Goal: Transaction & Acquisition: Purchase product/service

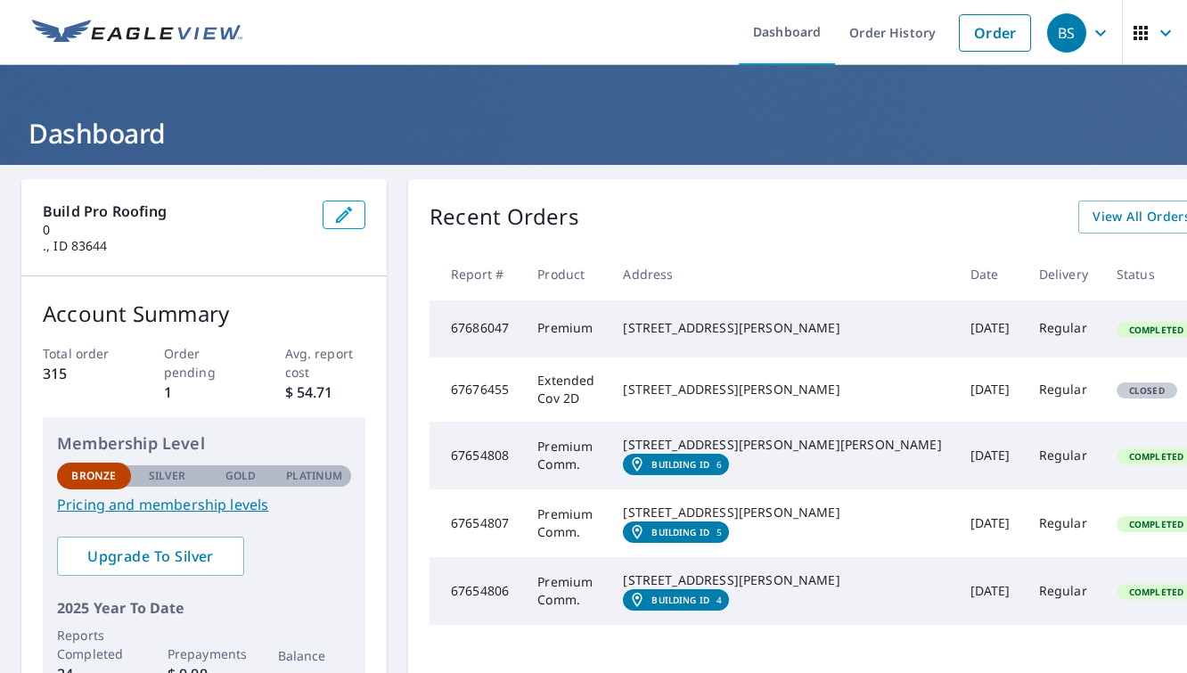
click at [570, 422] on td "Extended Cov 2D" at bounding box center [566, 389] width 86 height 64
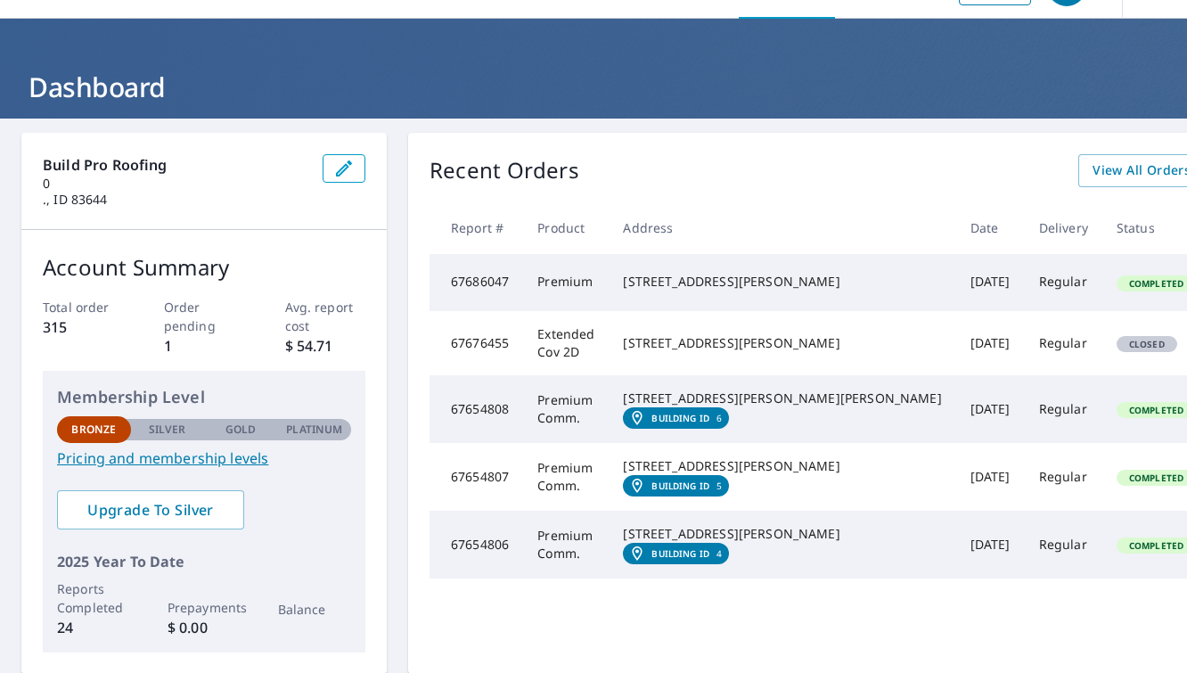
scroll to position [51, 0]
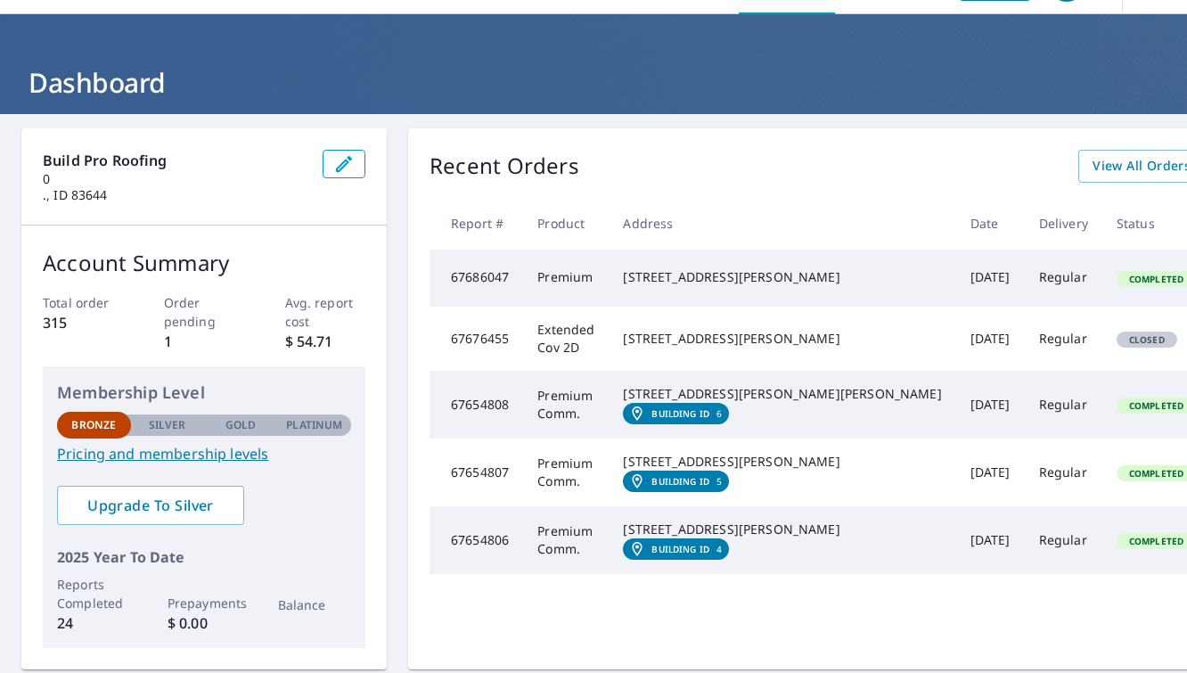
click at [672, 348] on div "[STREET_ADDRESS][PERSON_NAME]" at bounding box center [782, 339] width 318 height 18
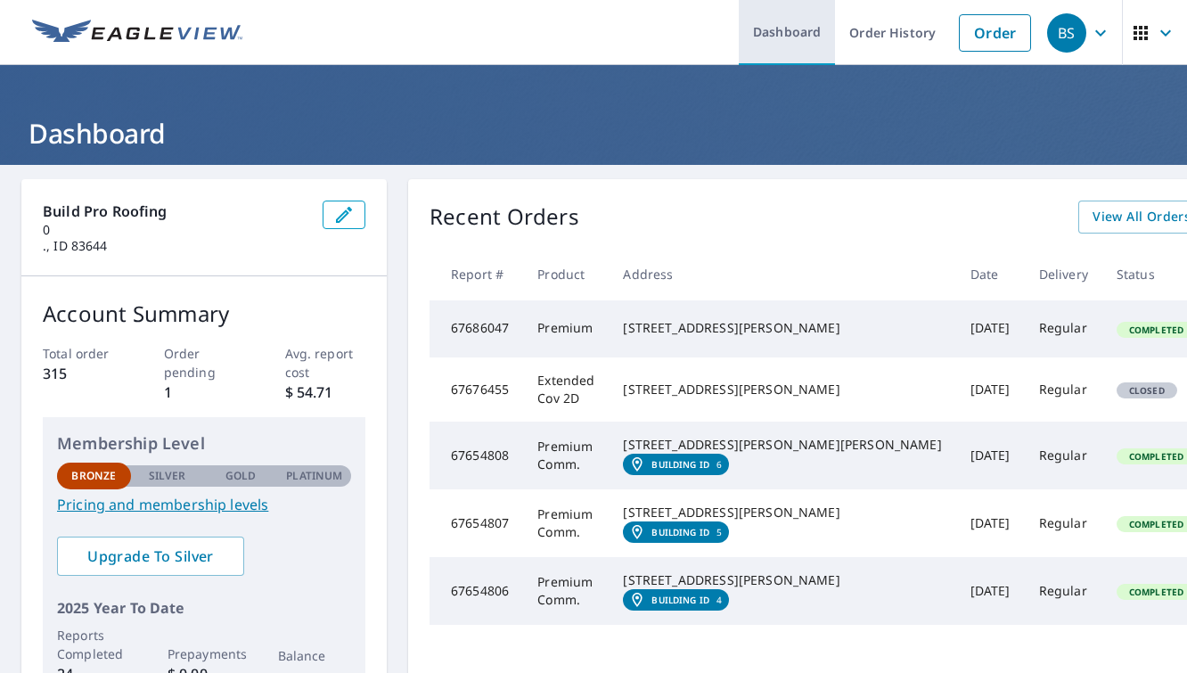
scroll to position [0, 0]
click at [1010, 46] on link "Order" at bounding box center [995, 32] width 72 height 37
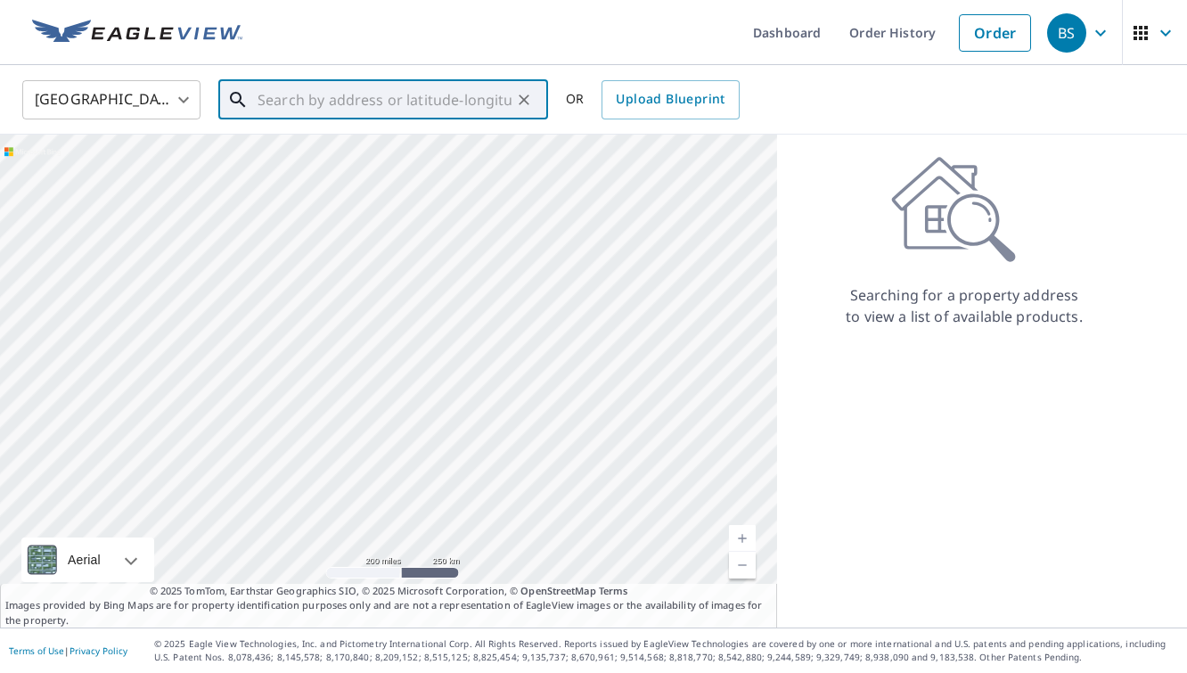
click at [393, 99] on input "text" at bounding box center [385, 100] width 254 height 50
paste input "[STREET_ADDRESS][PERSON_NAME]"
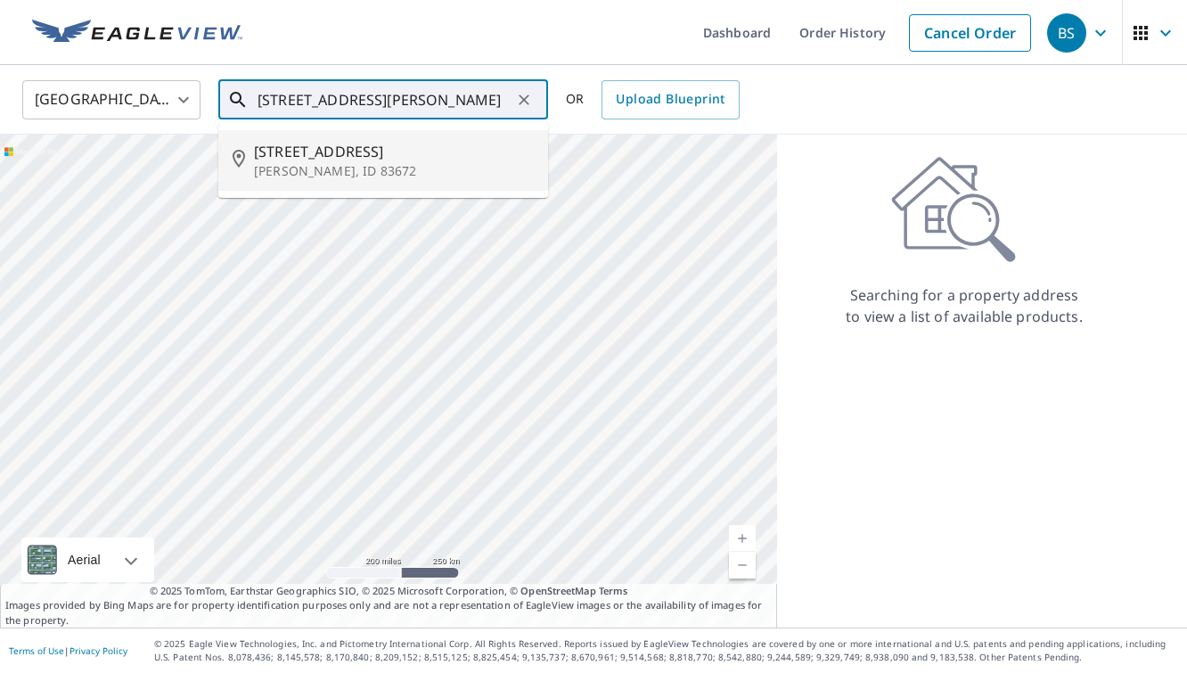
click at [344, 150] on span "[STREET_ADDRESS]" at bounding box center [394, 151] width 280 height 21
type input "[STREET_ADDRESS][PERSON_NAME]"
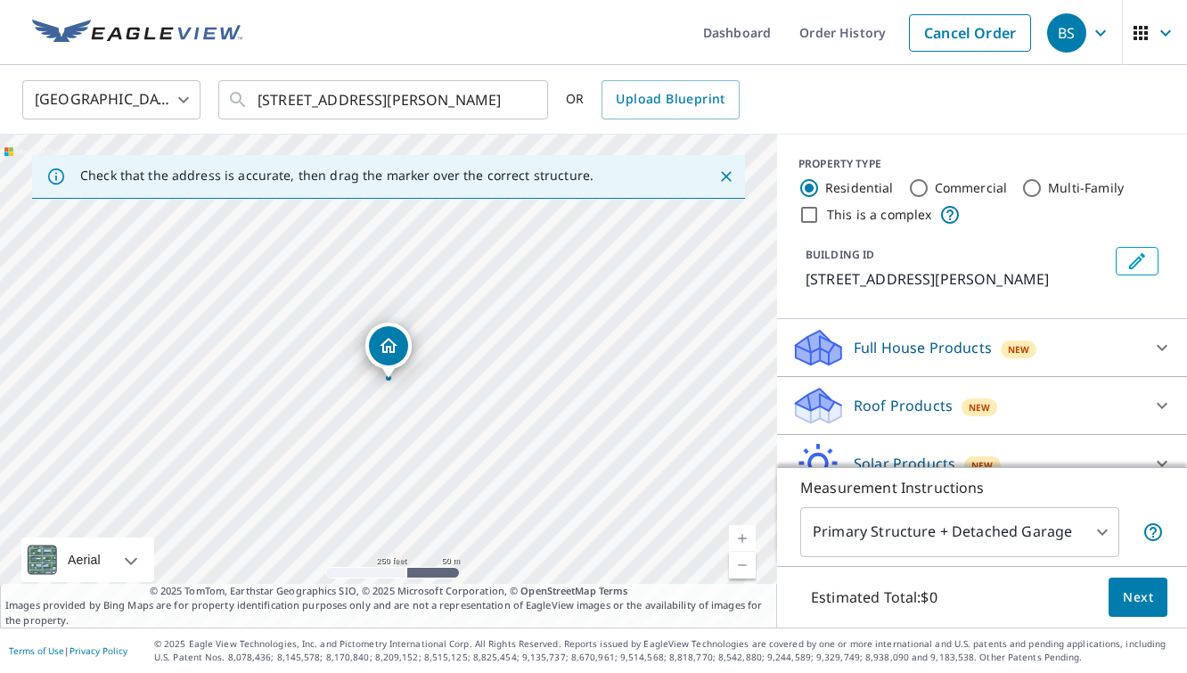
scroll to position [84, 0]
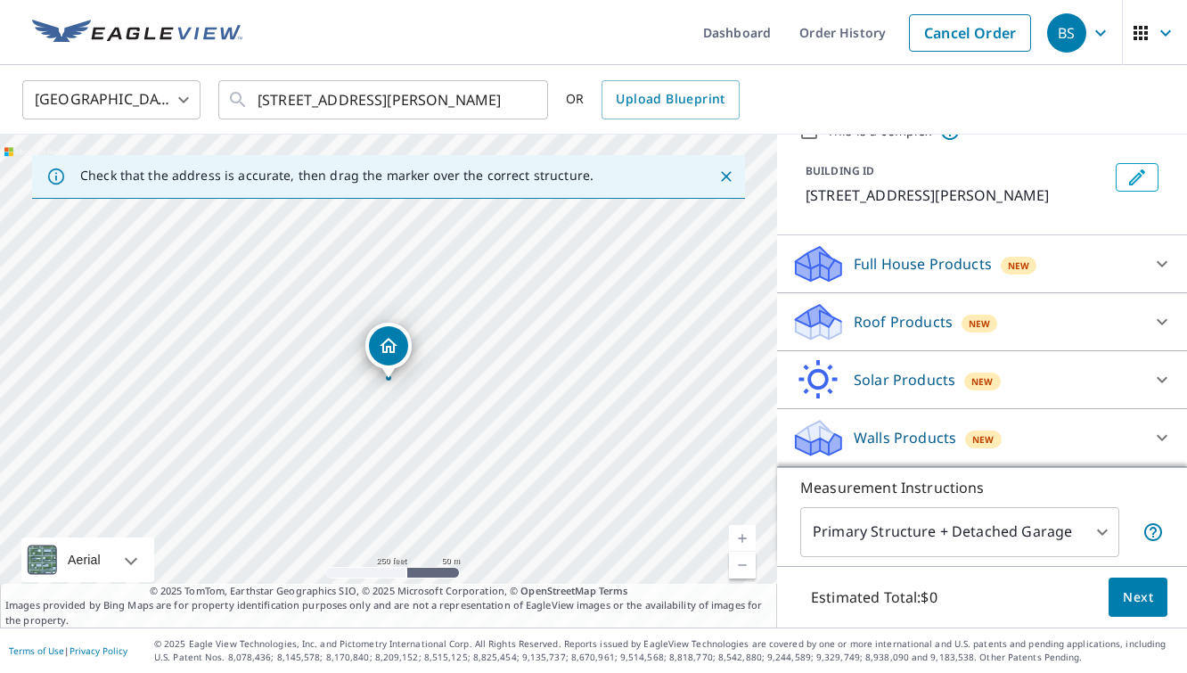
click at [1159, 324] on icon at bounding box center [1162, 321] width 21 height 21
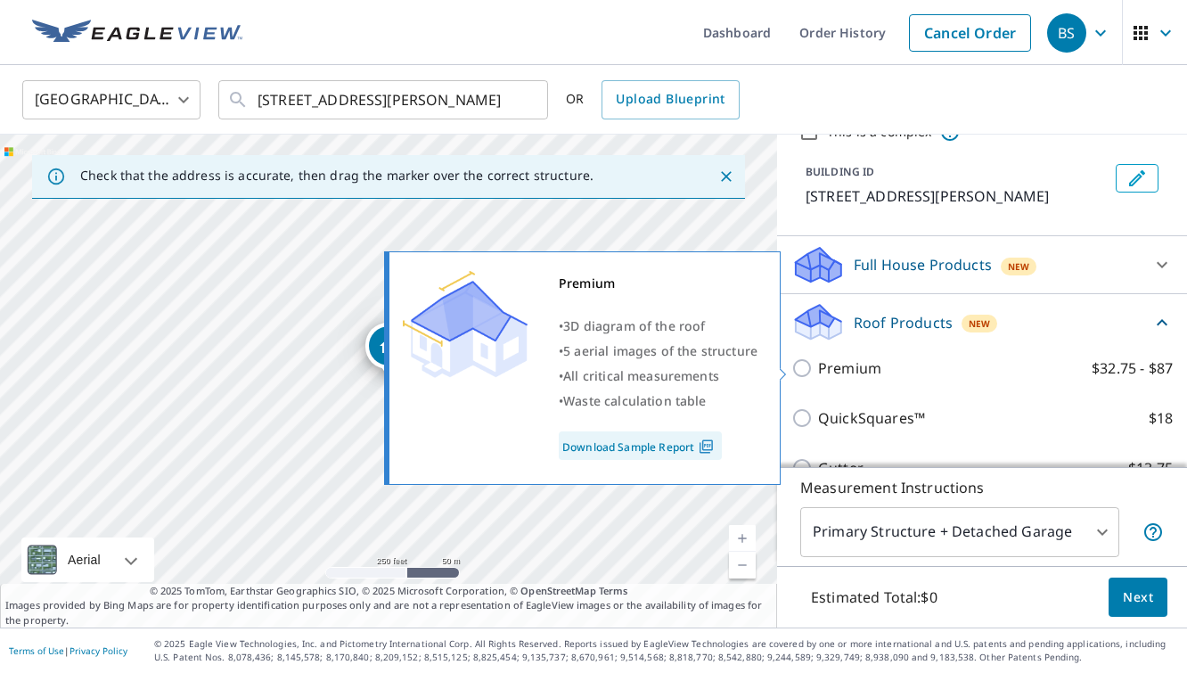
click at [800, 377] on input "Premium $32.75 - $87" at bounding box center [805, 367] width 27 height 21
checkbox input "true"
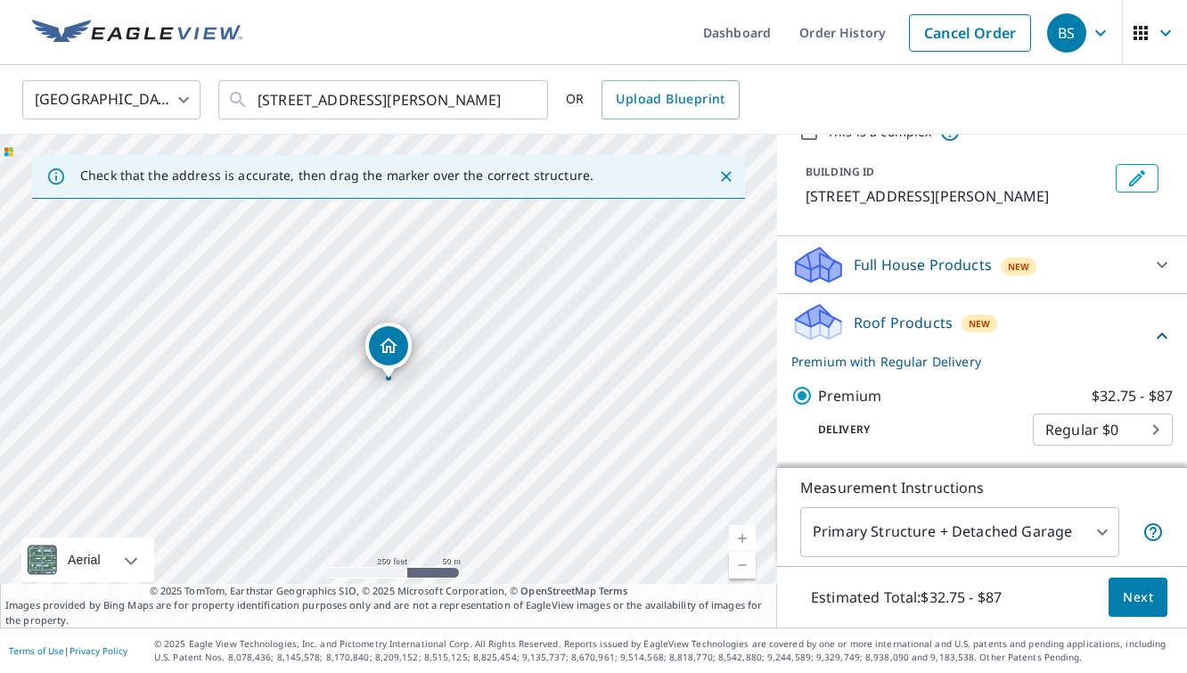
scroll to position [0, 0]
click at [1130, 596] on span "Next" at bounding box center [1138, 598] width 30 height 22
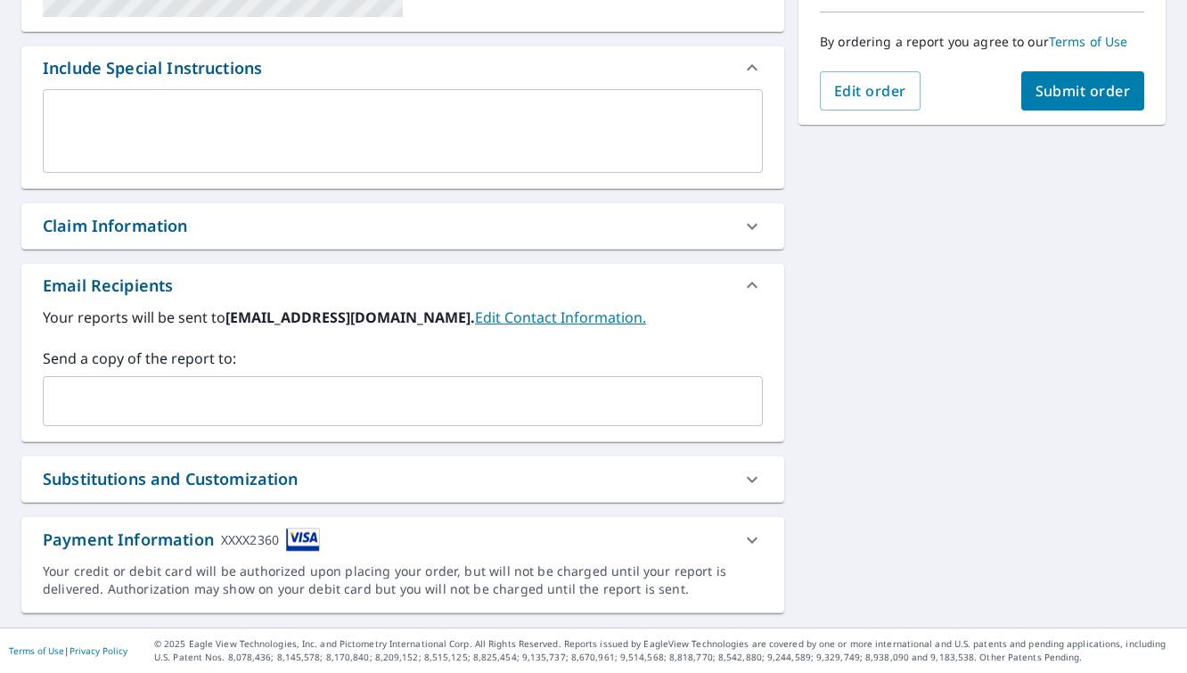
click at [270, 481] on div "Substitutions and Customization" at bounding box center [171, 479] width 256 height 24
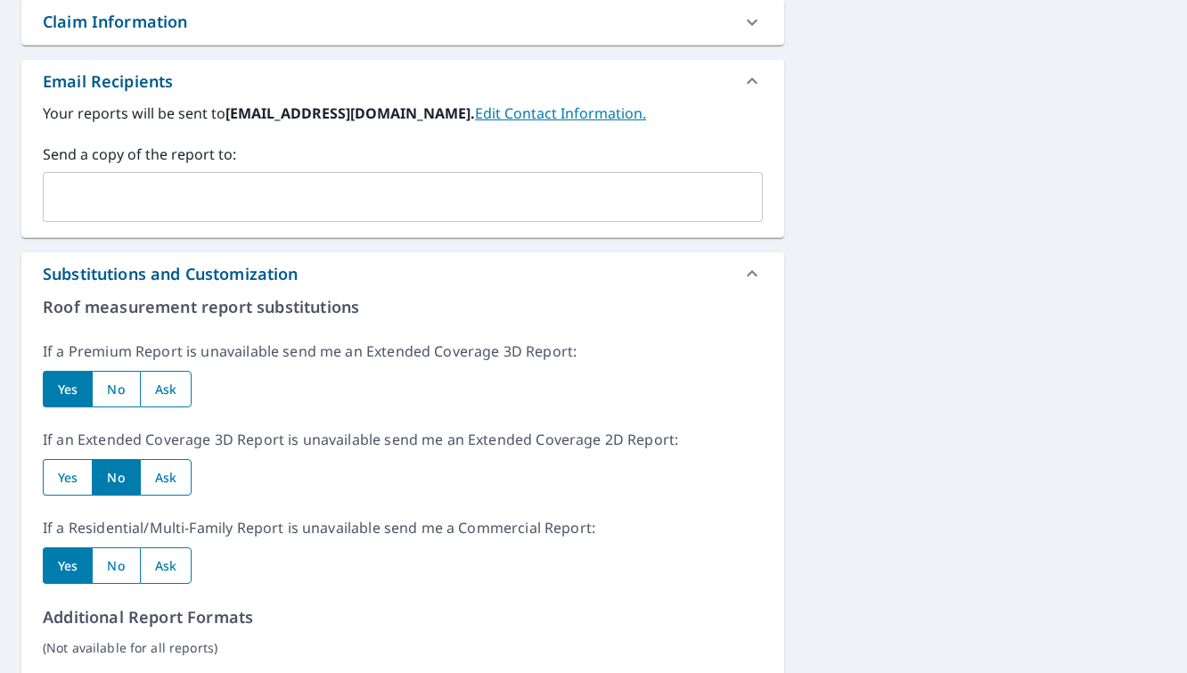
scroll to position [650, 0]
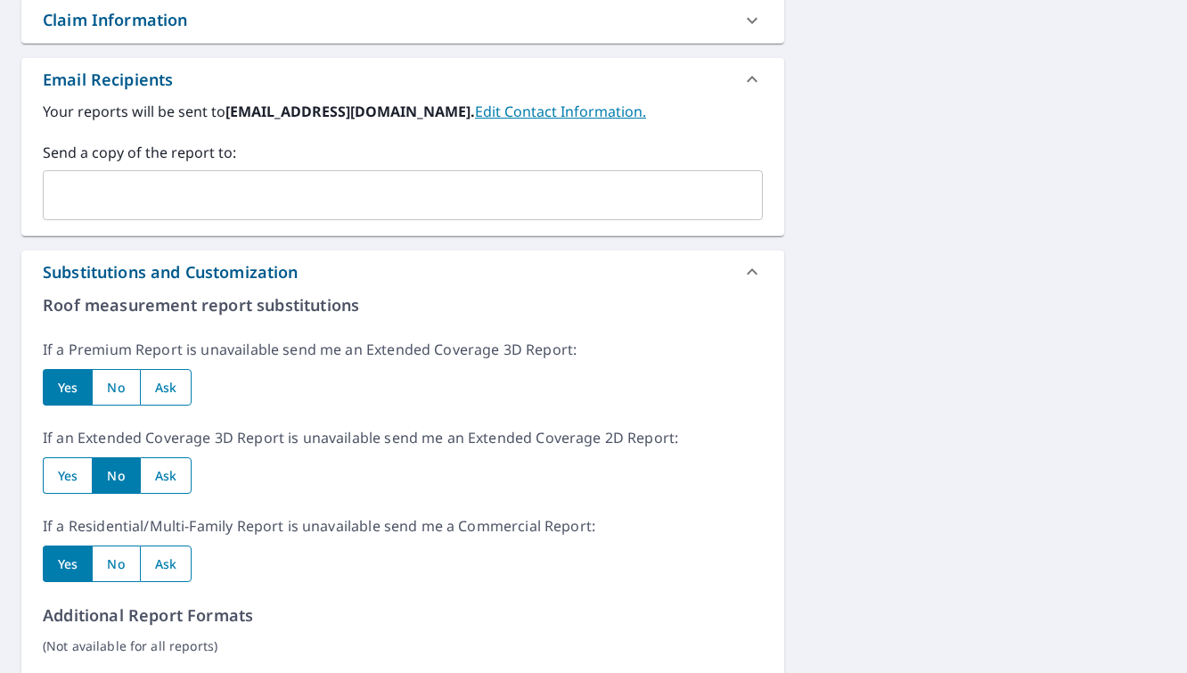
click at [70, 472] on input "radio" at bounding box center [67, 475] width 49 height 37
radio input "true"
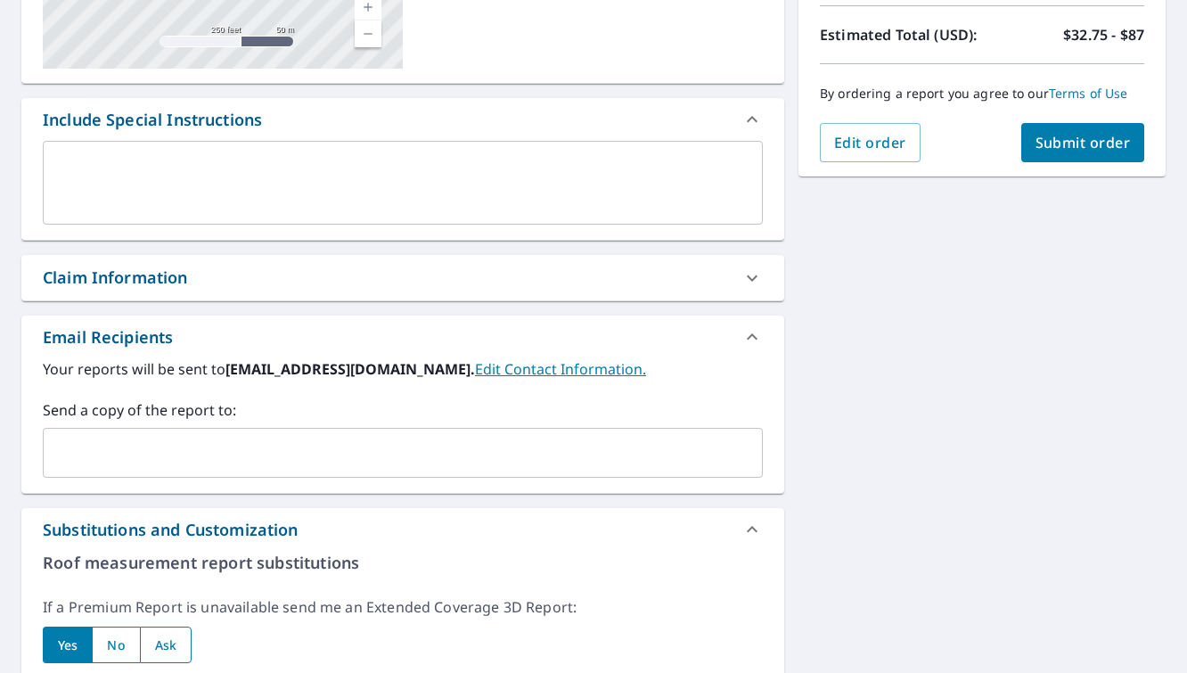
scroll to position [70, 0]
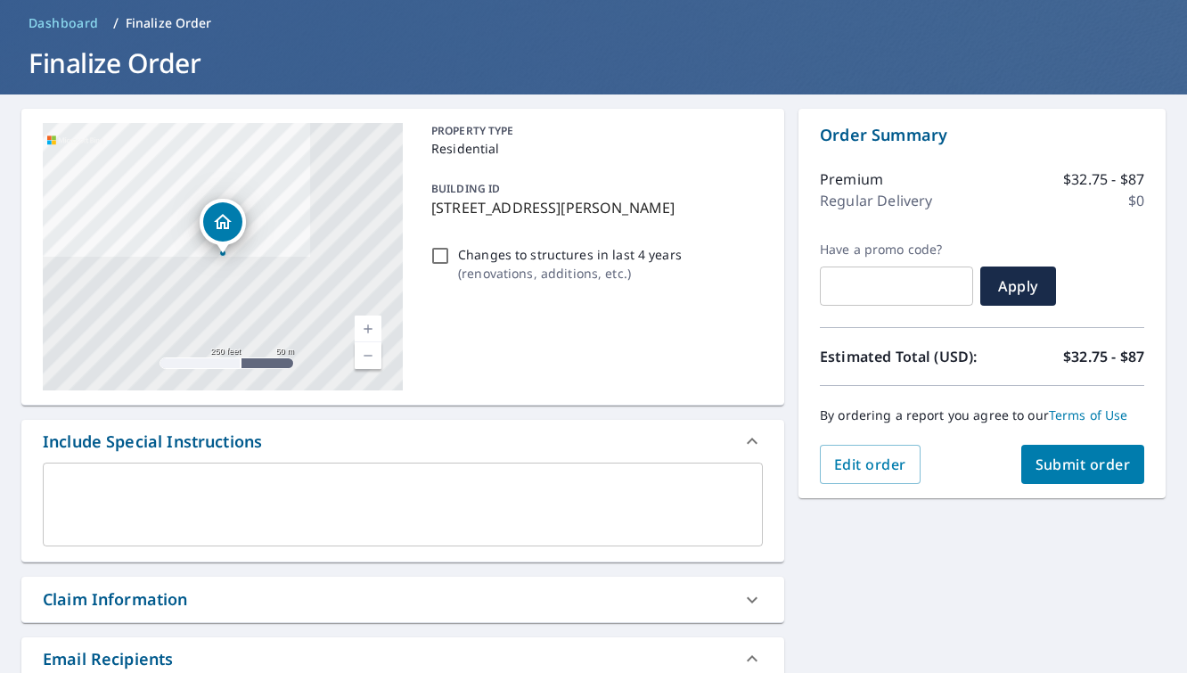
click at [1083, 471] on span "Submit order" at bounding box center [1083, 465] width 95 height 20
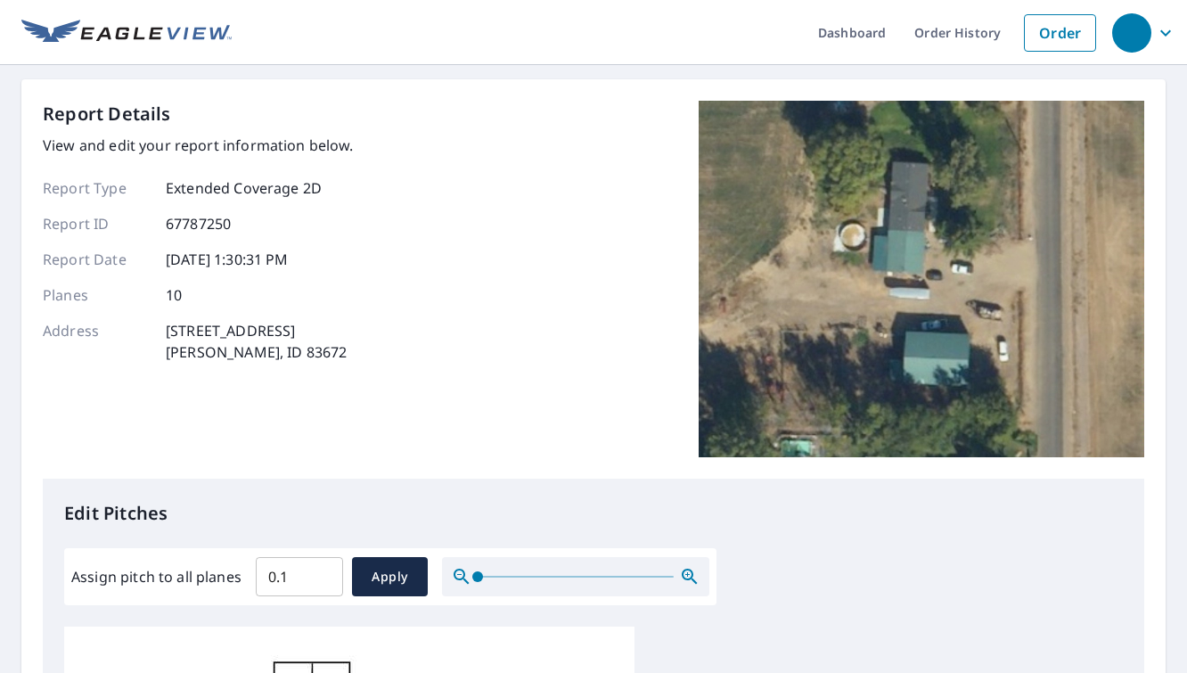
click at [320, 573] on input "0.1" at bounding box center [299, 577] width 87 height 50
click at [320, 573] on input "0.2" at bounding box center [299, 577] width 87 height 50
click at [320, 573] on input "0.3" at bounding box center [299, 577] width 87 height 50
click at [320, 573] on input "0.4" at bounding box center [299, 577] width 87 height 50
click at [320, 573] on input "0.5" at bounding box center [299, 577] width 87 height 50
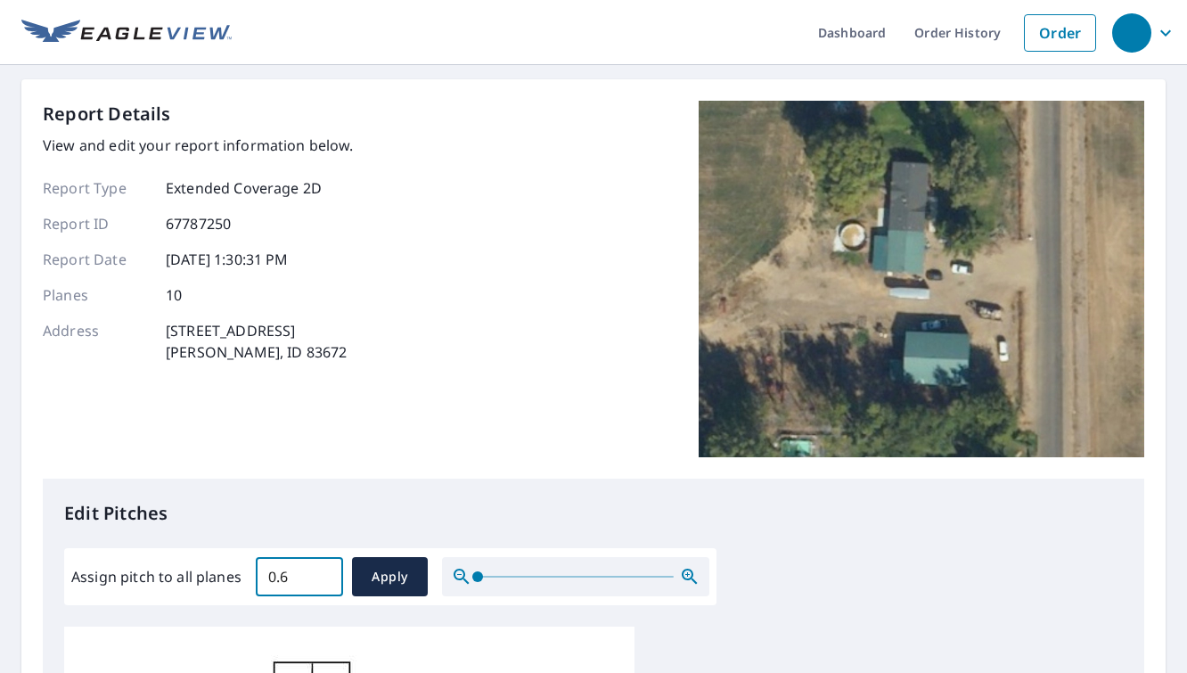
click at [320, 573] on input "0.6" at bounding box center [299, 577] width 87 height 50
click at [320, 573] on input "0.7" at bounding box center [299, 577] width 87 height 50
click at [320, 573] on input "0.8" at bounding box center [299, 577] width 87 height 50
click at [320, 573] on input "0.9" at bounding box center [299, 577] width 87 height 50
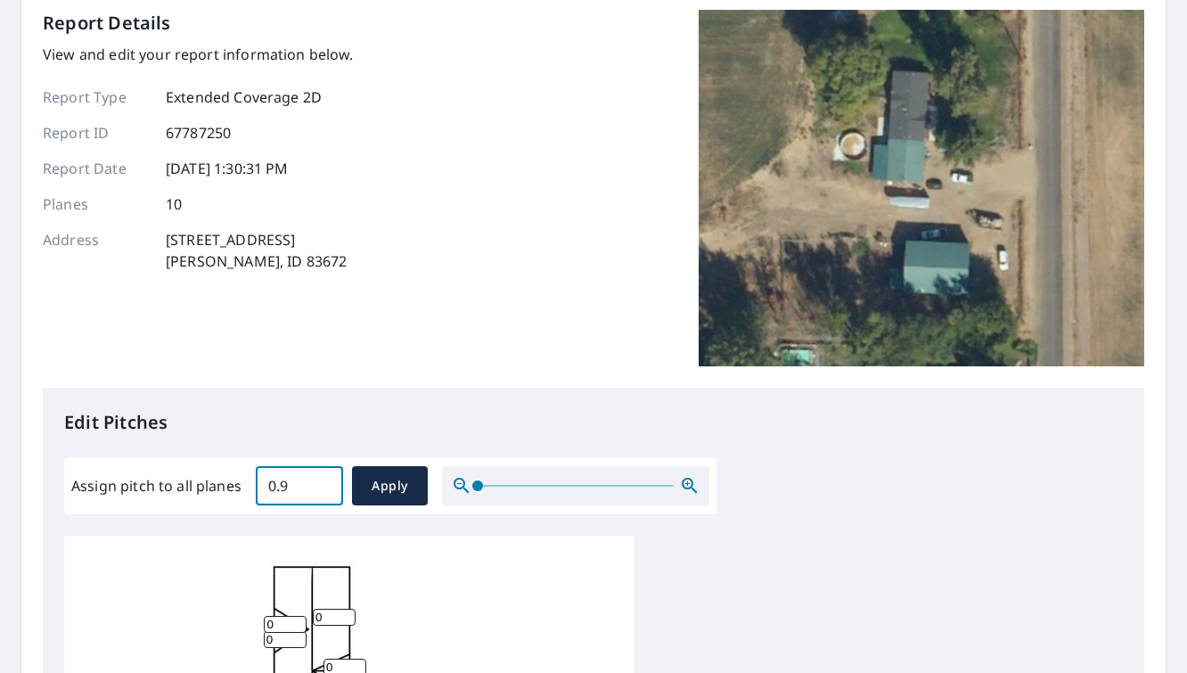
scroll to position [4, 0]
click at [298, 626] on input "0" at bounding box center [285, 624] width 43 height 17
click at [303, 486] on input "0.9" at bounding box center [299, 486] width 87 height 50
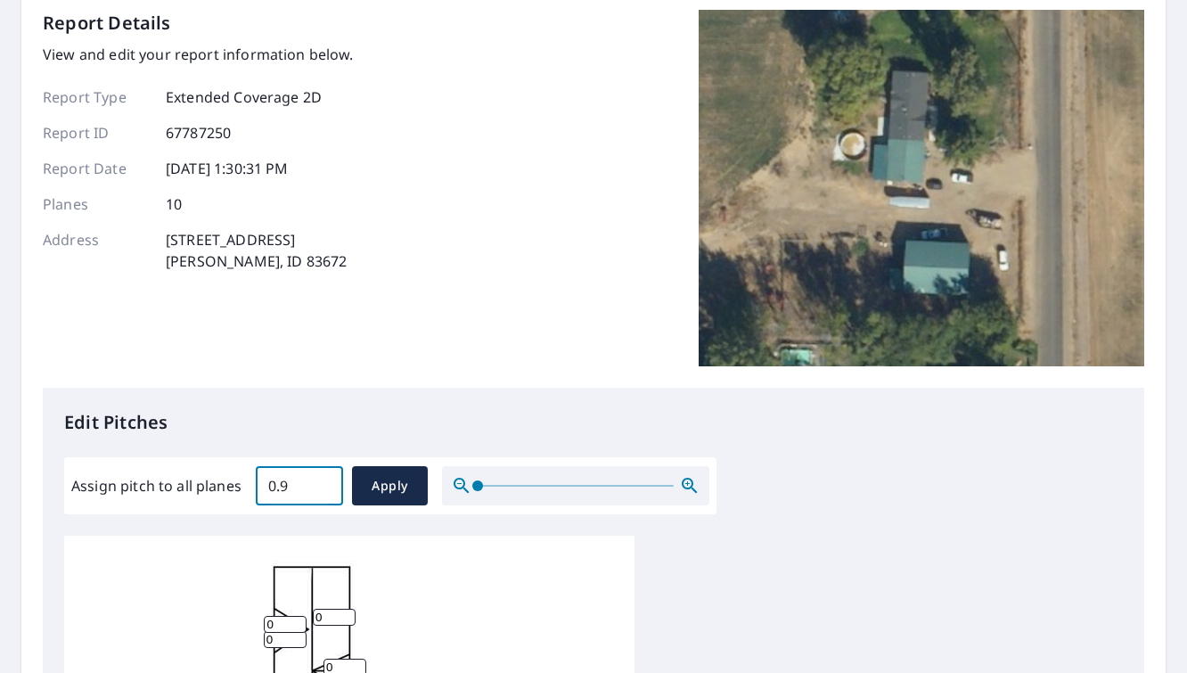
type input "5"
click at [357, 480] on button "Apply" at bounding box center [390, 485] width 76 height 39
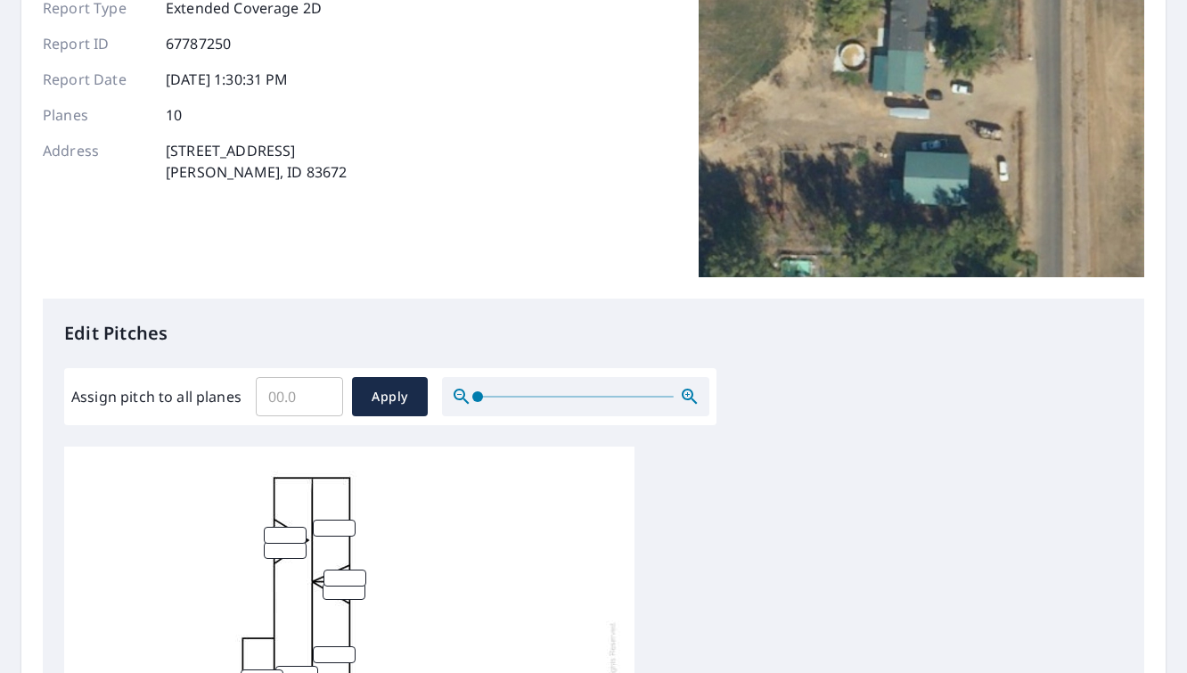
scroll to position [220, 0]
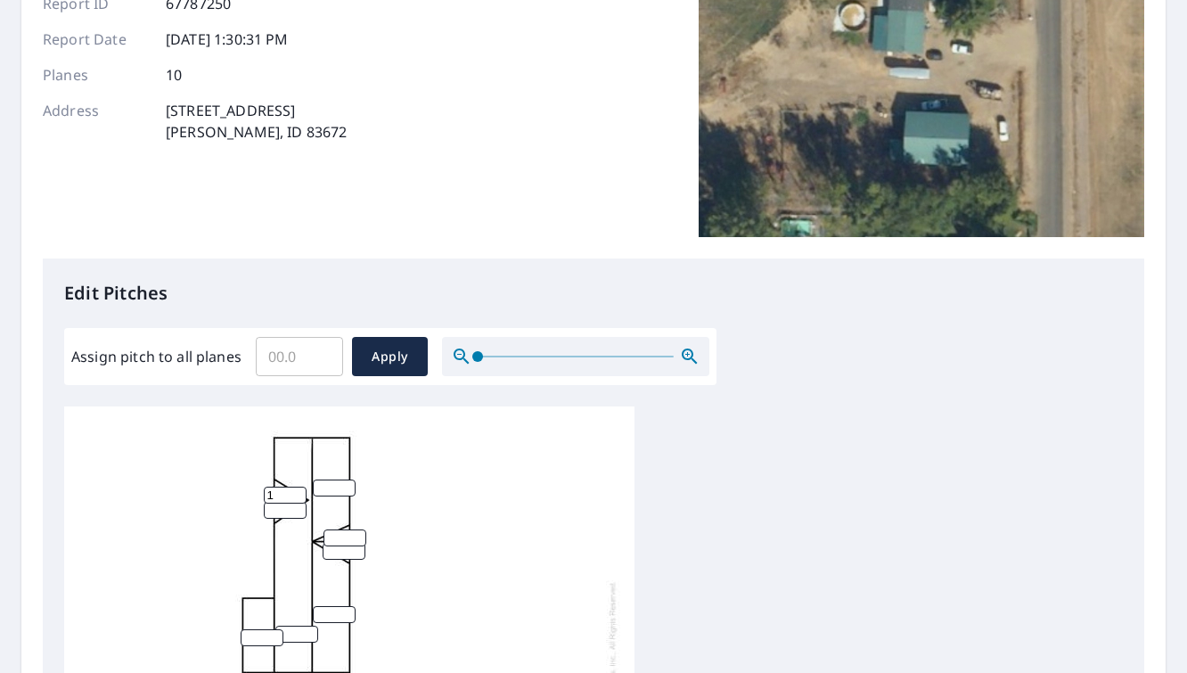
click at [300, 495] on input "1" at bounding box center [285, 495] width 43 height 17
click at [300, 495] on input "2" at bounding box center [285, 495] width 43 height 17
click at [300, 495] on input "3" at bounding box center [285, 495] width 43 height 17
click at [300, 495] on input "4" at bounding box center [285, 495] width 43 height 17
click at [297, 496] on input "3" at bounding box center [285, 495] width 43 height 17
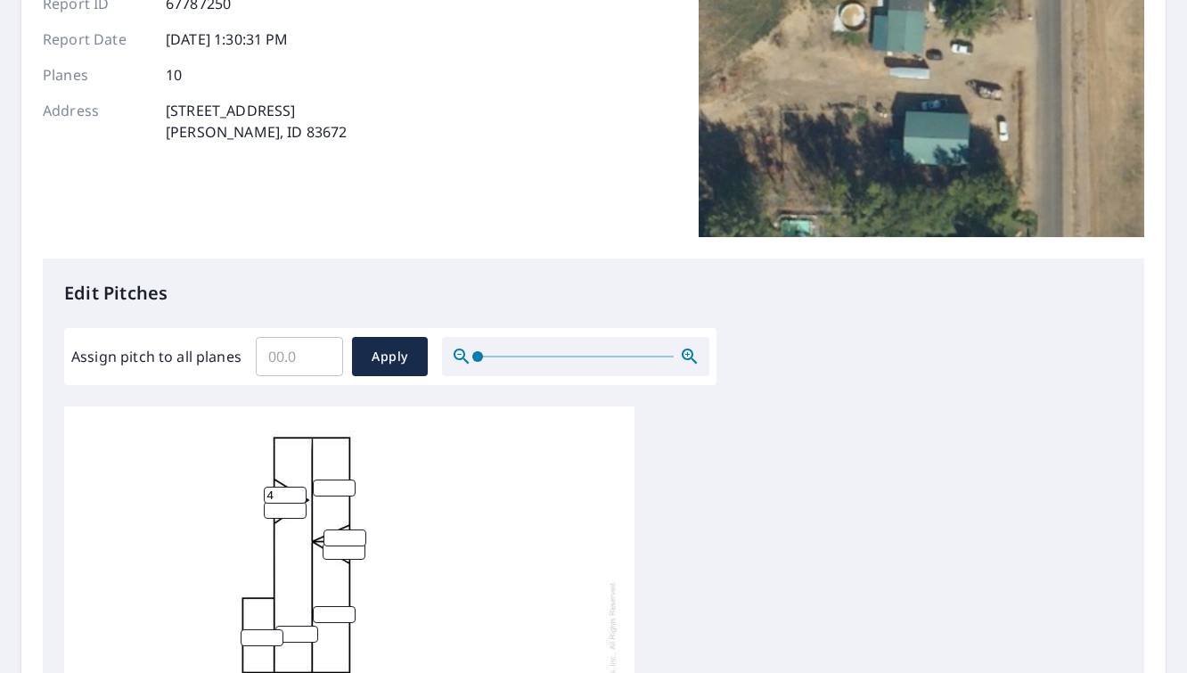
click at [301, 492] on input "4" at bounding box center [285, 495] width 43 height 17
type input "5"
click at [301, 492] on input "5" at bounding box center [285, 495] width 43 height 17
click at [301, 506] on input "1" at bounding box center [285, 510] width 43 height 17
click at [301, 506] on input "2" at bounding box center [285, 510] width 43 height 17
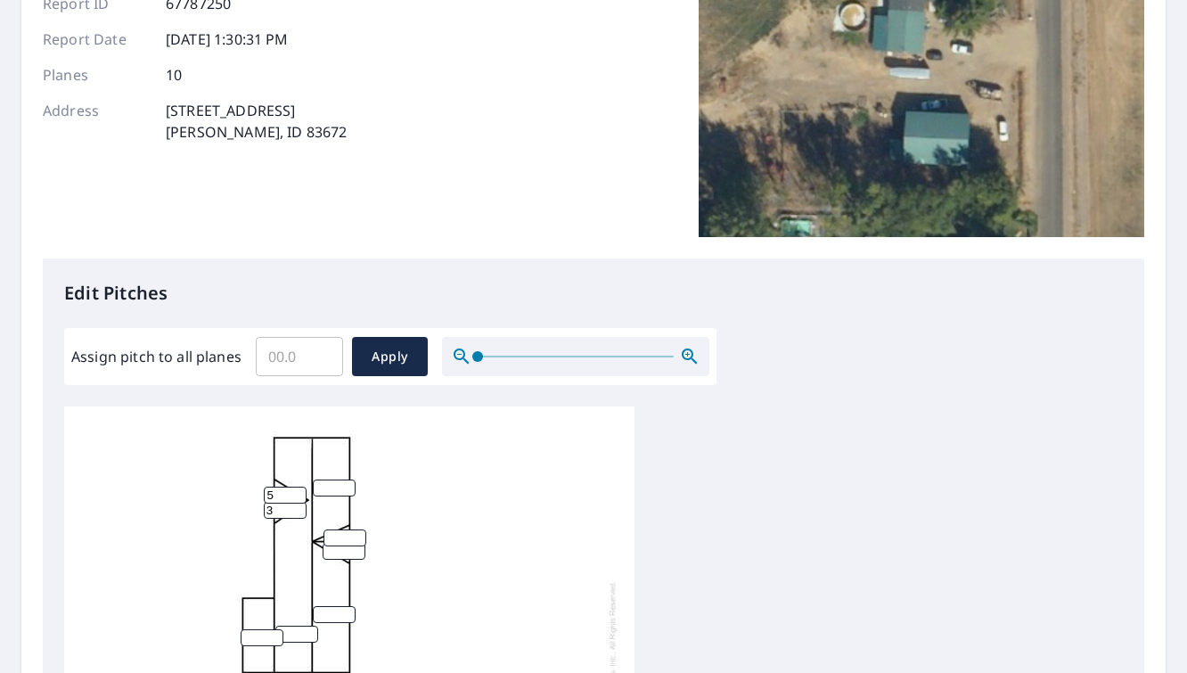
click at [301, 506] on input "3" at bounding box center [285, 510] width 43 height 17
click at [301, 506] on input "4" at bounding box center [285, 510] width 43 height 17
click at [301, 506] on input "5" at bounding box center [285, 510] width 43 height 17
click at [301, 506] on input "6" at bounding box center [285, 510] width 43 height 17
click at [306, 514] on input "6" at bounding box center [285, 510] width 43 height 17
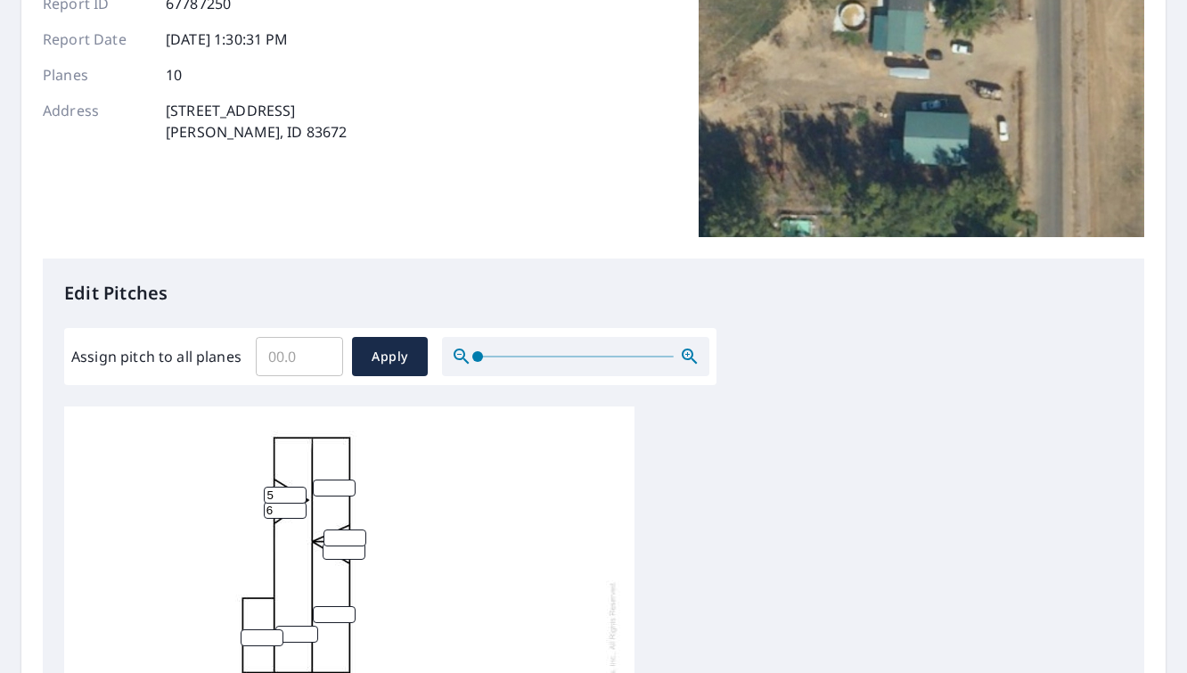
type input "5"
click at [301, 513] on input "5" at bounding box center [285, 510] width 43 height 17
click at [351, 482] on input "1" at bounding box center [334, 488] width 43 height 17
click at [351, 482] on input "2" at bounding box center [334, 488] width 43 height 17
click at [351, 482] on input "3" at bounding box center [334, 488] width 43 height 17
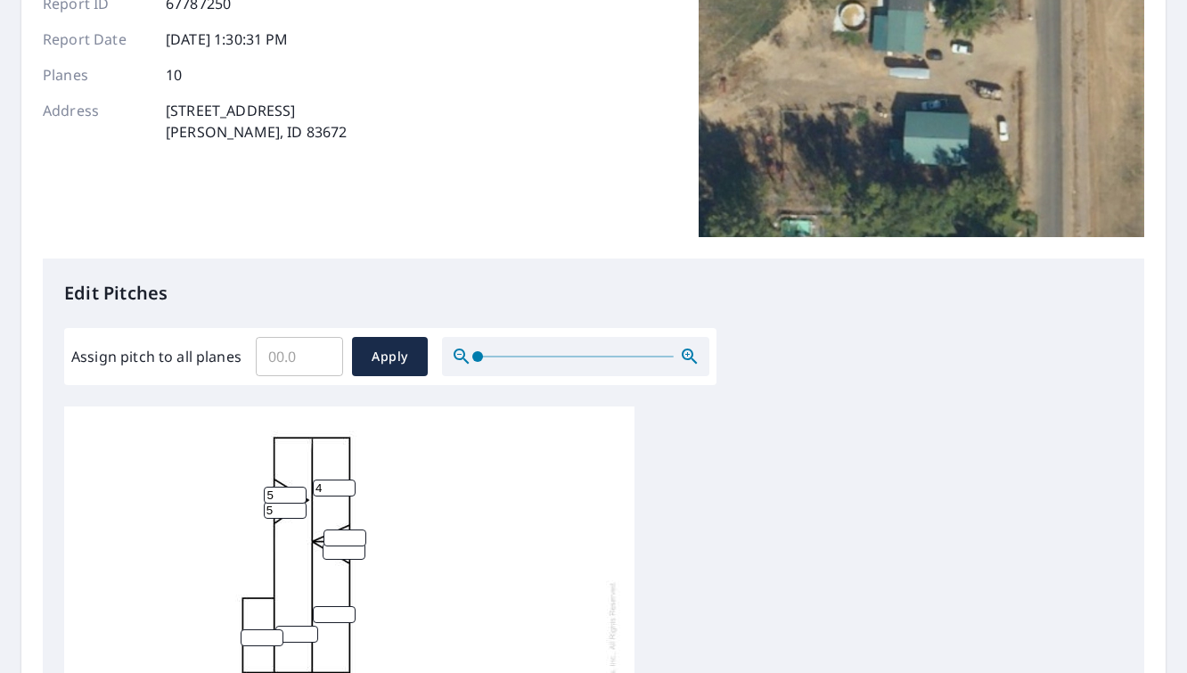
click at [351, 482] on input "4" at bounding box center [334, 488] width 43 height 17
type input "5"
click at [351, 482] on input "5" at bounding box center [334, 488] width 43 height 17
click at [359, 536] on input "1" at bounding box center [345, 537] width 43 height 17
click at [359, 536] on input "2" at bounding box center [345, 537] width 43 height 17
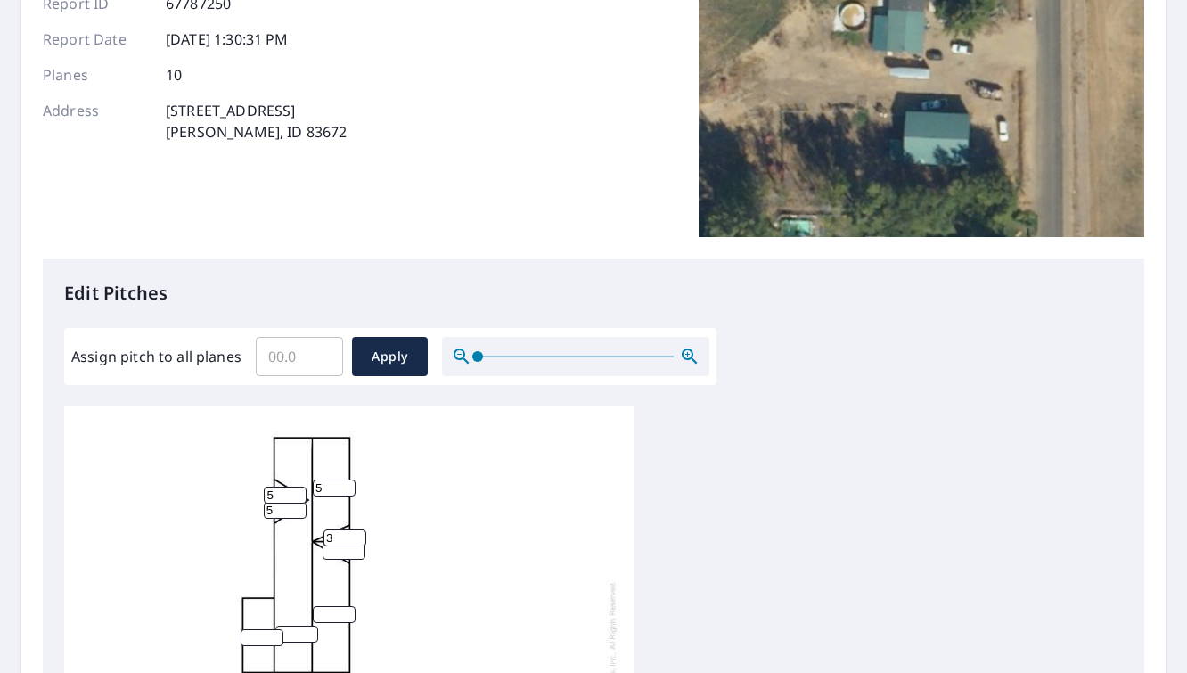
click at [359, 536] on input "3" at bounding box center [345, 537] width 43 height 17
click at [359, 536] on input "4" at bounding box center [345, 537] width 43 height 17
type input "5"
click at [359, 536] on input "5" at bounding box center [345, 537] width 43 height 17
click at [360, 548] on input "1" at bounding box center [344, 551] width 43 height 17
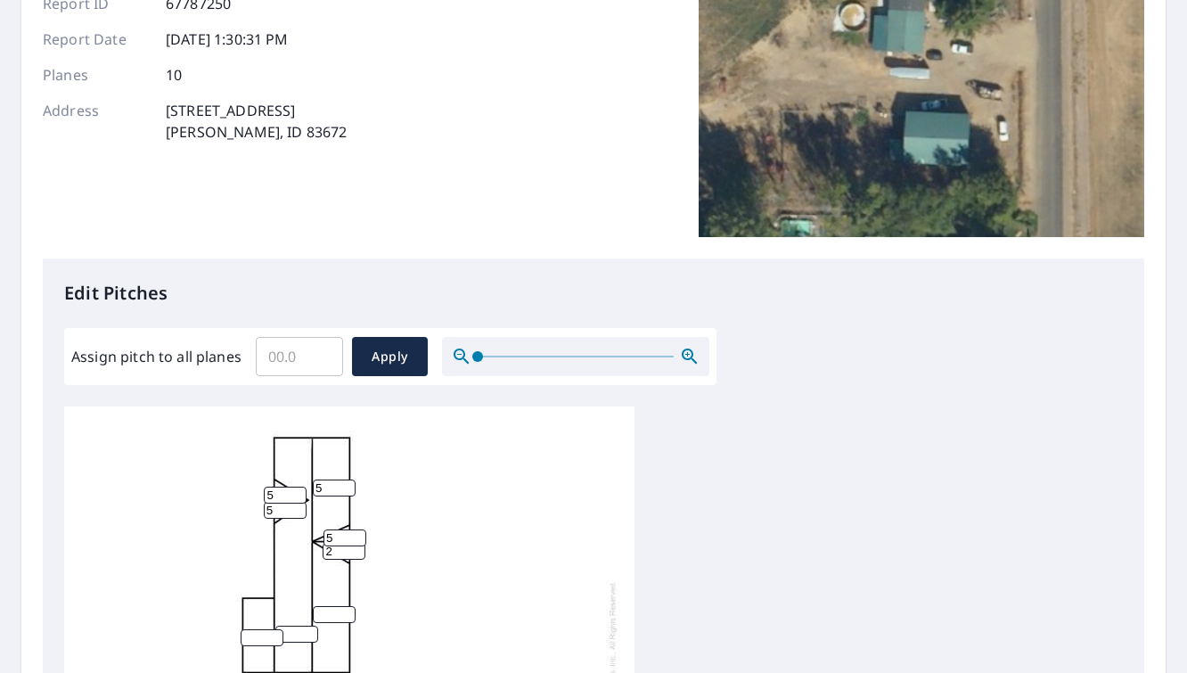
click at [360, 548] on input "2" at bounding box center [344, 551] width 43 height 17
click at [360, 548] on input "3" at bounding box center [344, 551] width 43 height 17
click at [360, 548] on input "4" at bounding box center [344, 551] width 43 height 17
type input "5"
click at [360, 548] on input "5" at bounding box center [344, 551] width 43 height 17
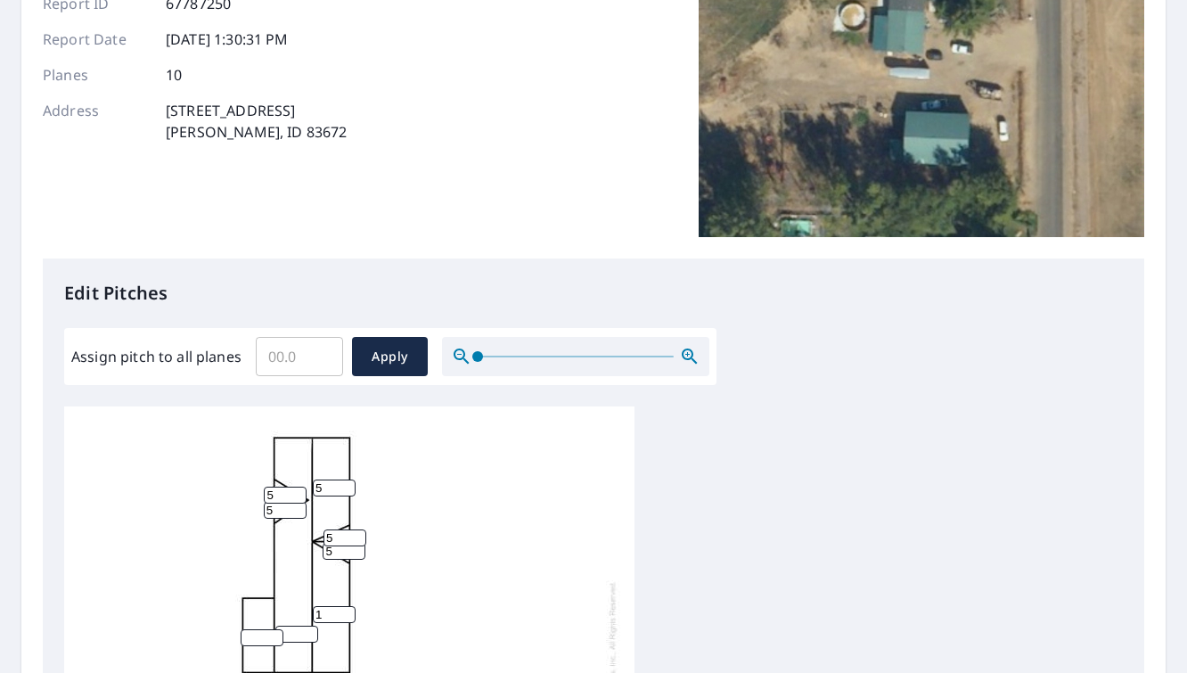
click at [351, 611] on input "1" at bounding box center [334, 614] width 43 height 17
click at [351, 611] on input "2" at bounding box center [334, 614] width 43 height 17
click at [351, 611] on input "3" at bounding box center [334, 614] width 43 height 17
click at [351, 611] on input "4" at bounding box center [334, 614] width 43 height 17
type input "5"
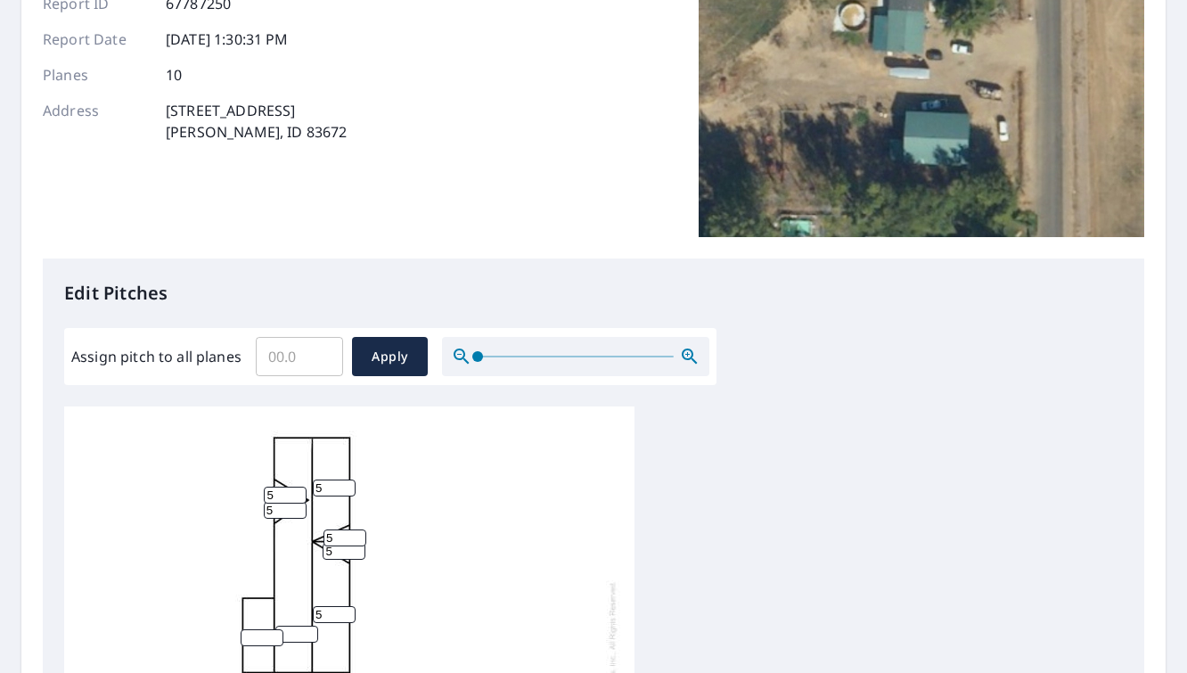
click at [351, 611] on input "5" at bounding box center [334, 614] width 43 height 17
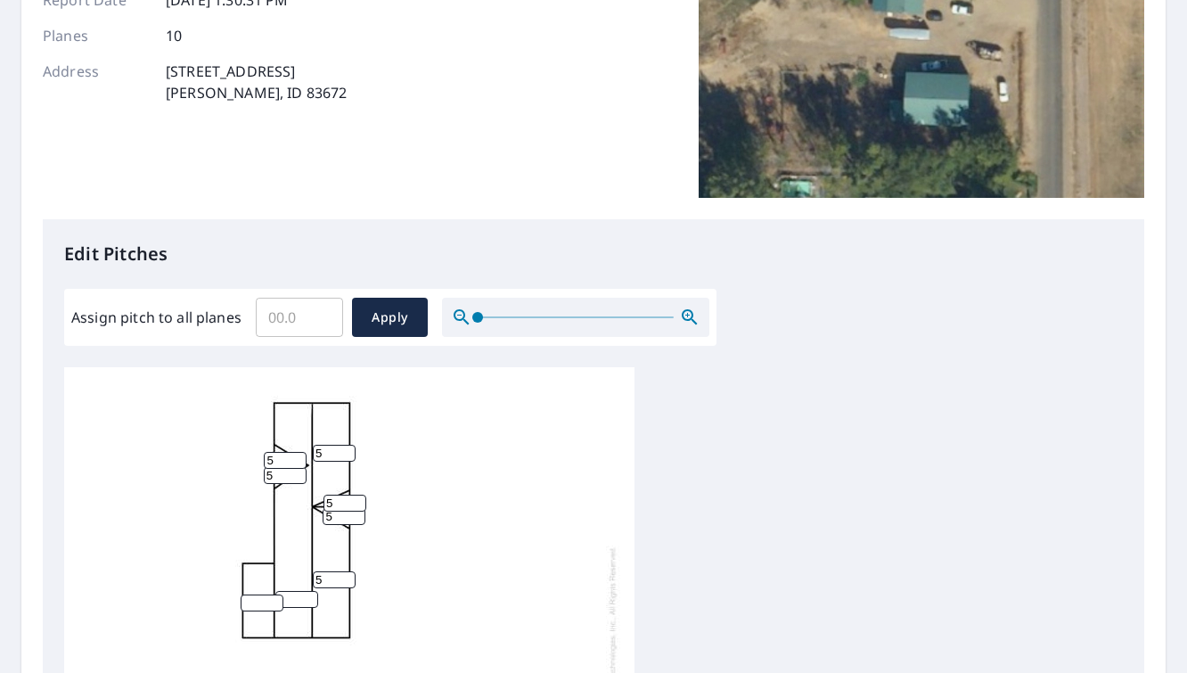
scroll to position [251, 0]
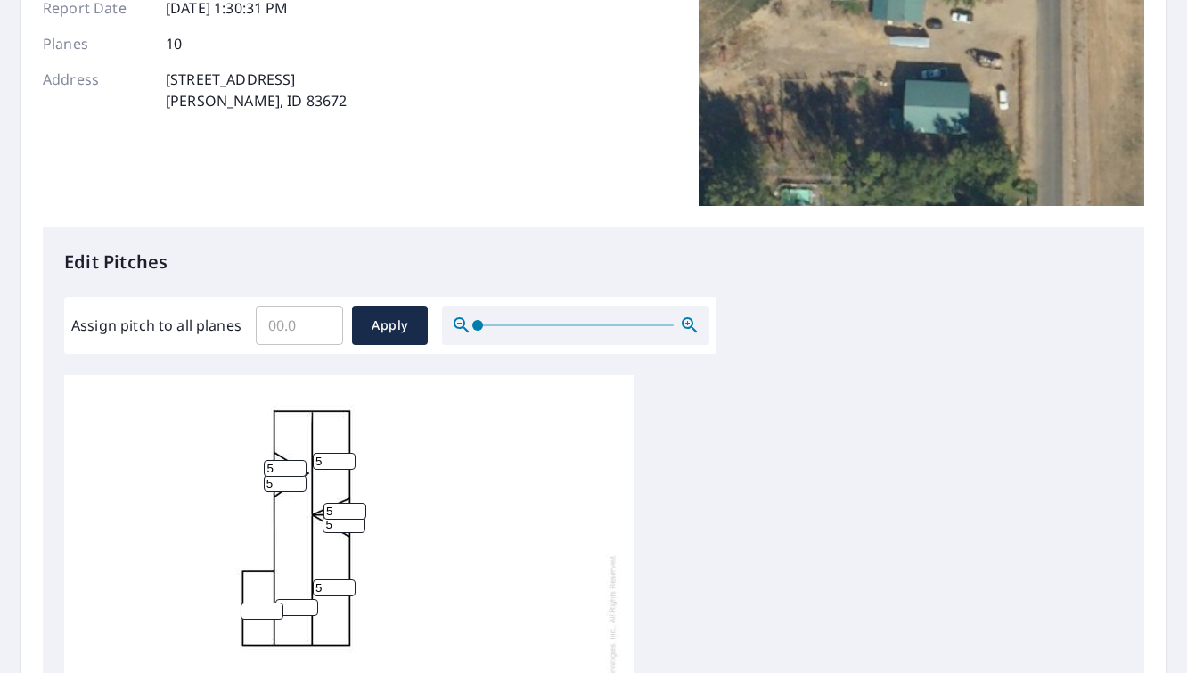
click at [300, 334] on input "Assign pitch to all planes" at bounding box center [299, 325] width 87 height 50
type input "5"
click at [371, 329] on span "Apply" at bounding box center [389, 326] width 47 height 22
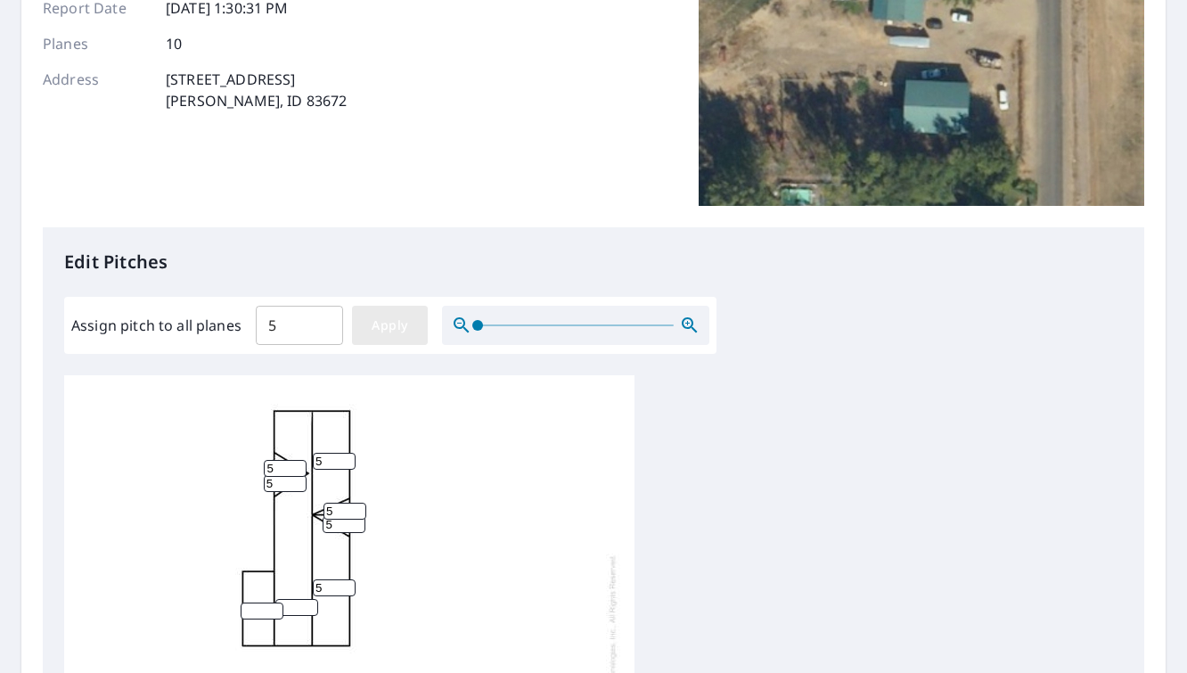
type input "5"
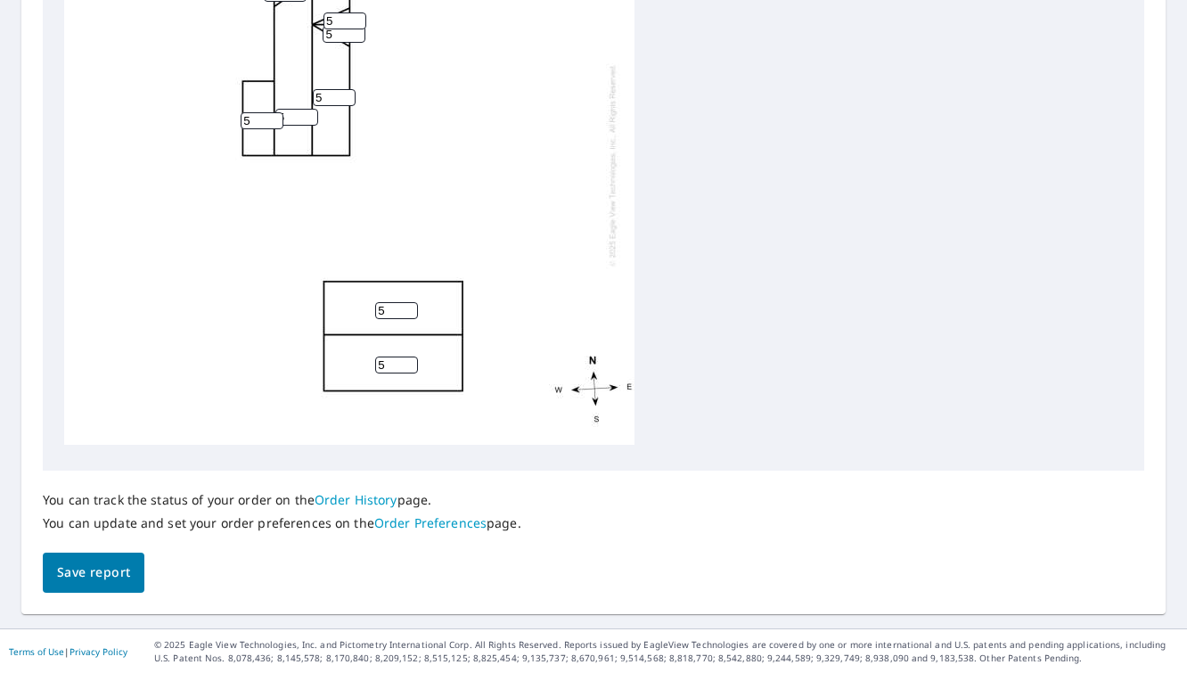
scroll to position [0, 0]
click at [125, 570] on span "Save report" at bounding box center [93, 573] width 73 height 22
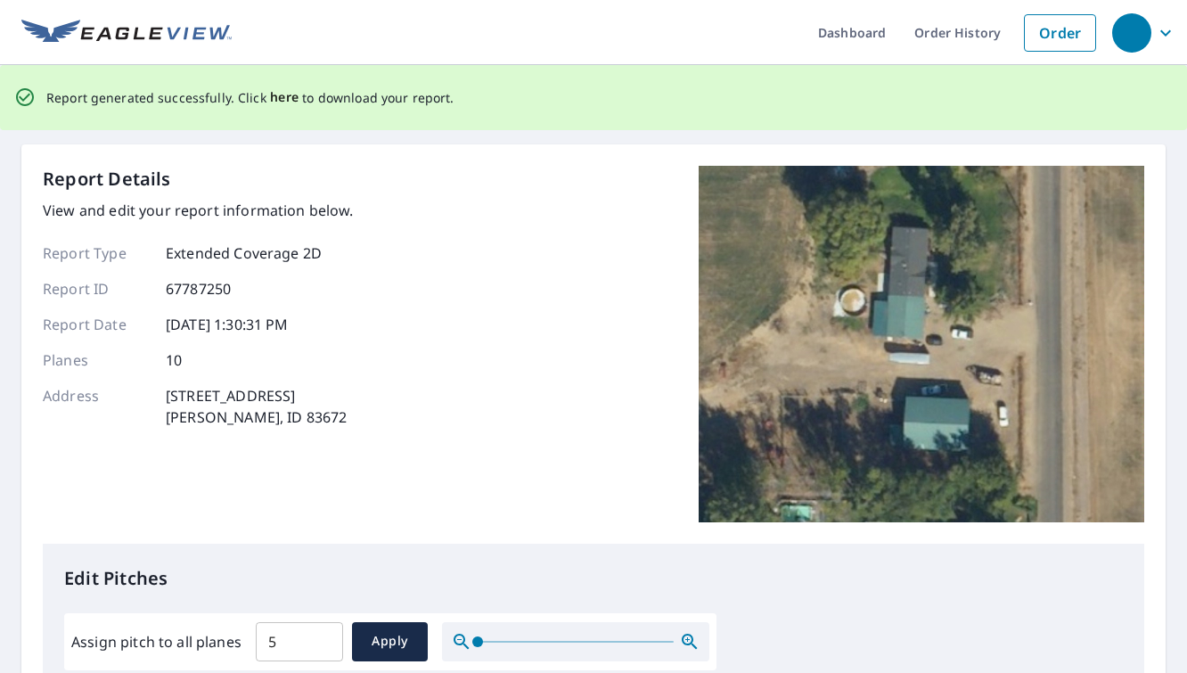
click at [288, 99] on span "here" at bounding box center [284, 97] width 29 height 22
